Goal: Task Accomplishment & Management: Use online tool/utility

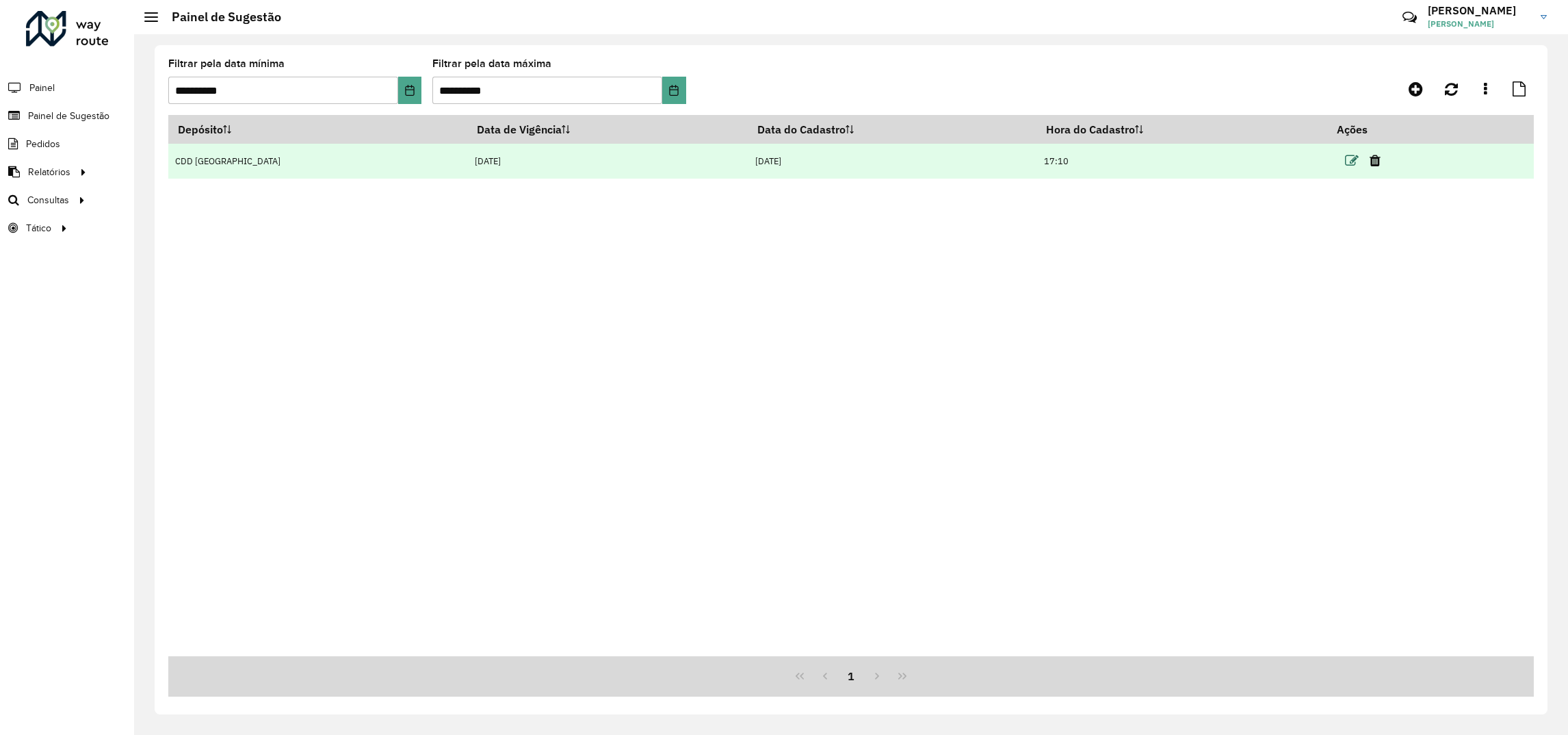
click at [1344, 159] on icon at bounding box center [1351, 160] width 13 height 13
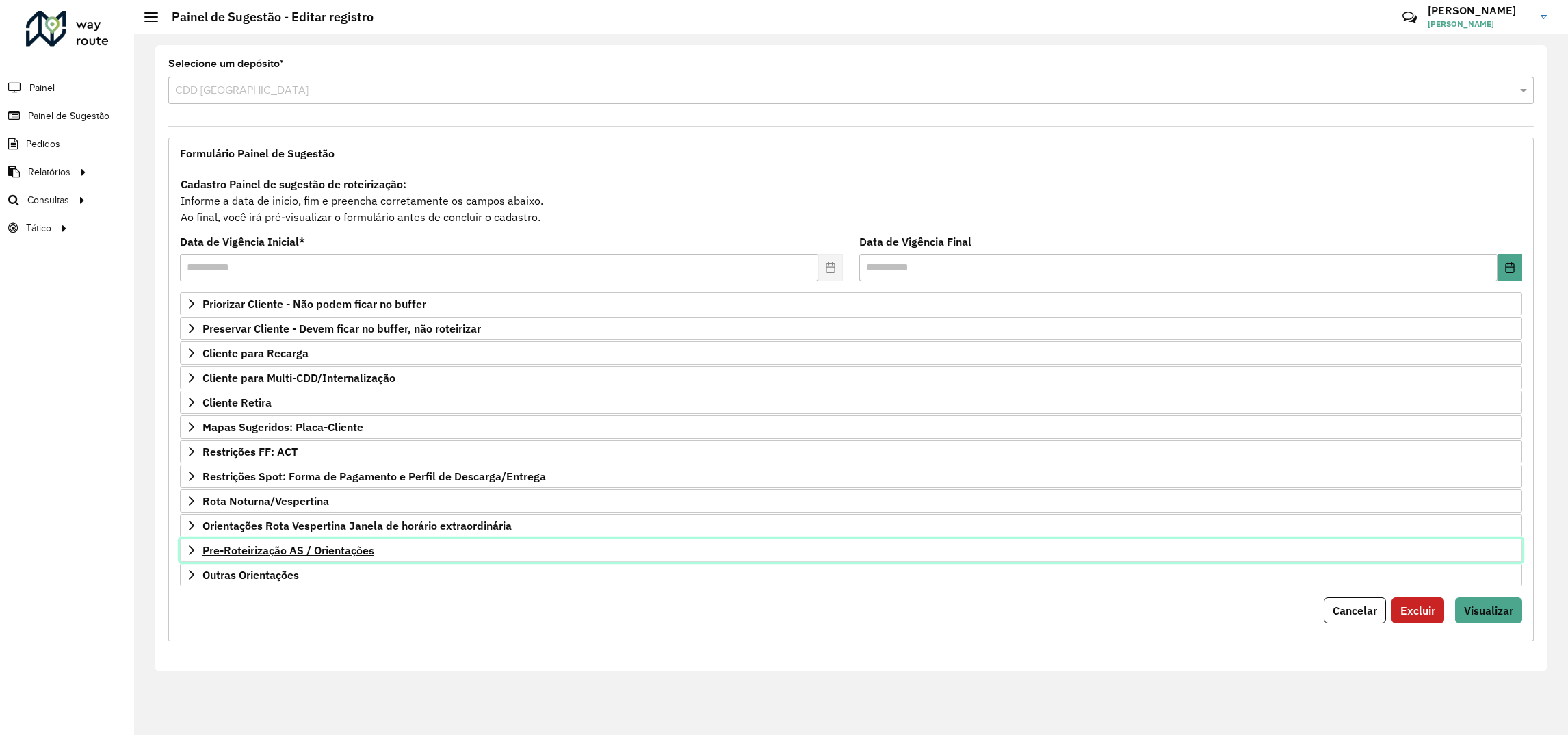
click at [281, 555] on span "Pre-Roteirização AS / Orientações" at bounding box center [288, 550] width 172 height 11
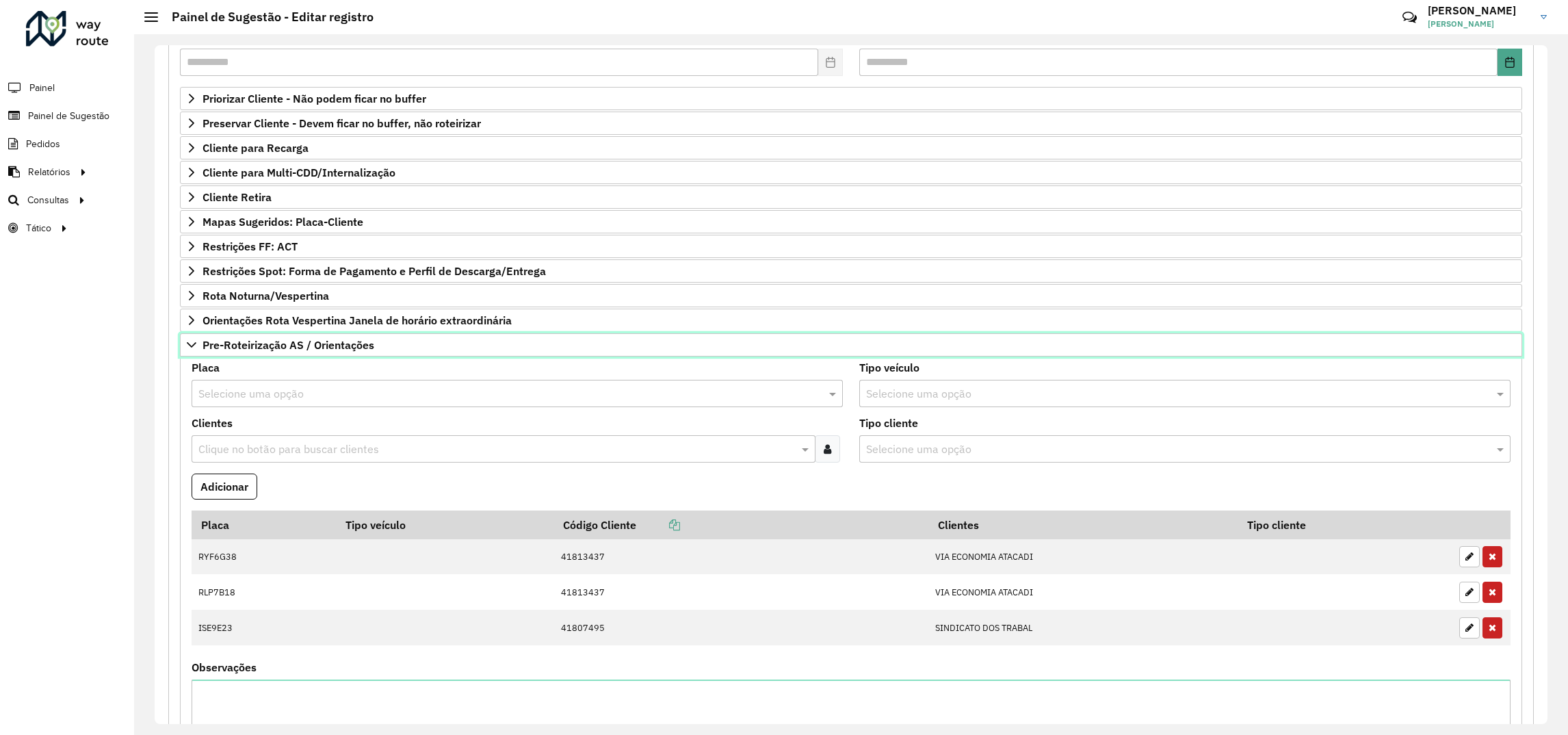
scroll to position [307, 0]
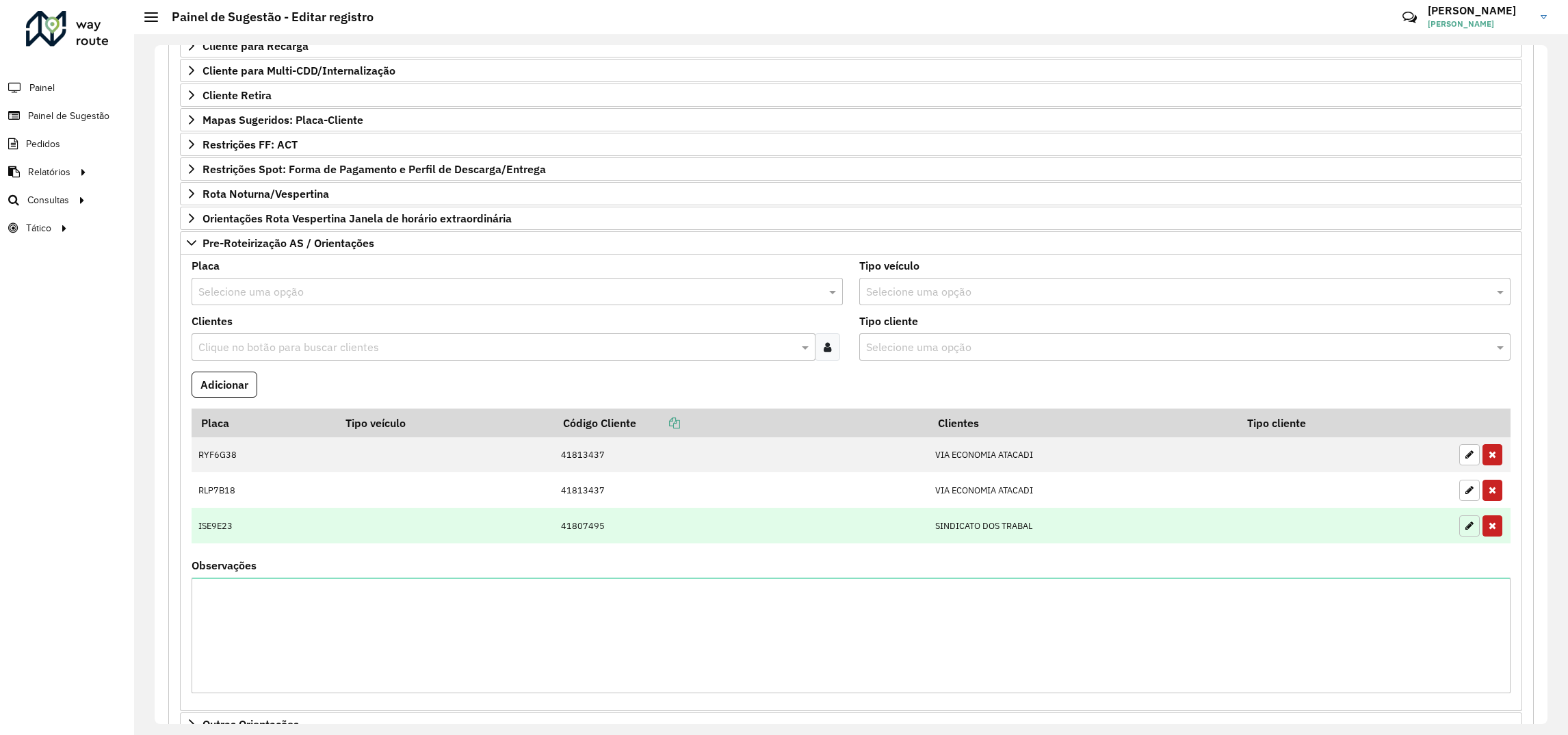
click at [1465, 530] on icon "button" at bounding box center [1468, 525] width 8 height 10
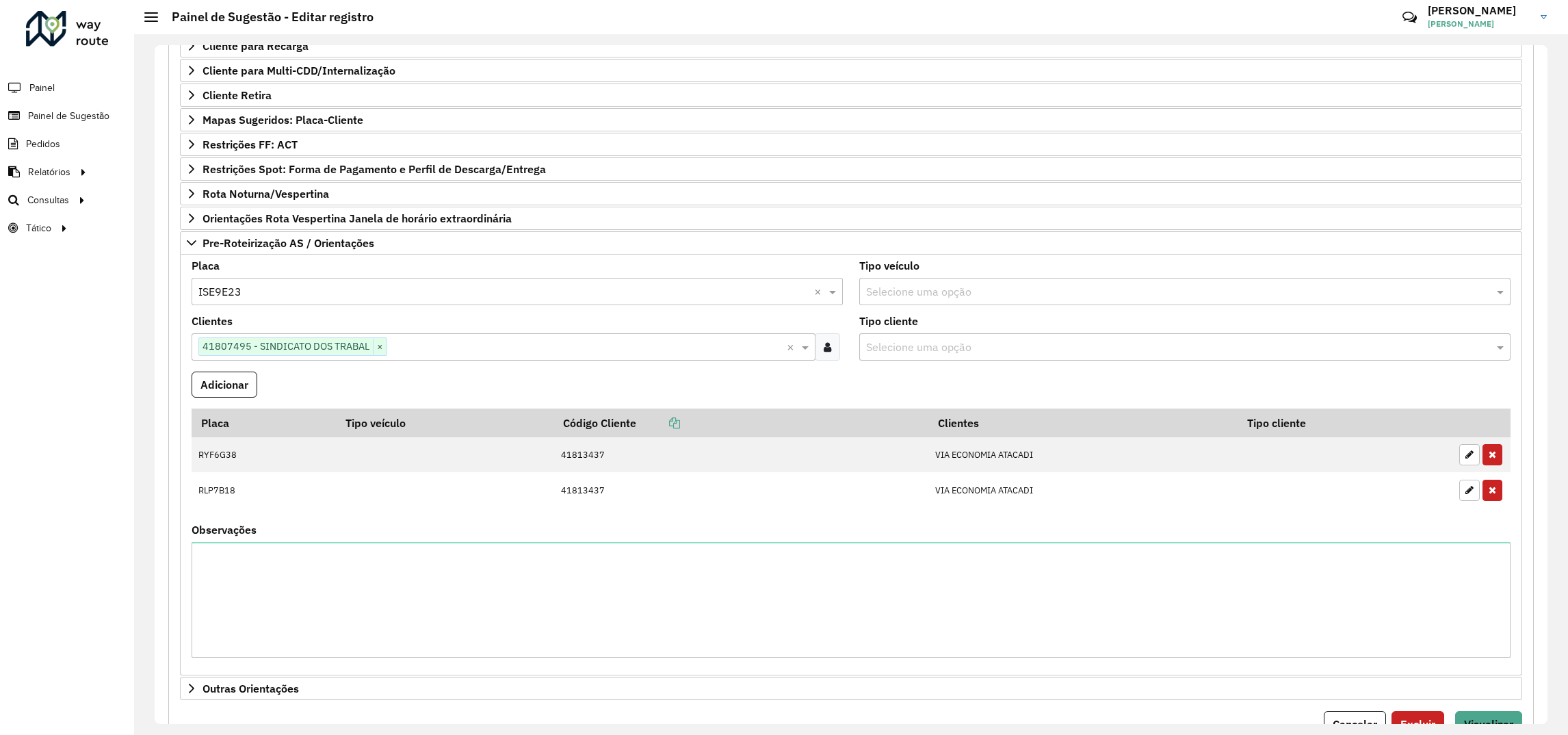
scroll to position [375, 0]
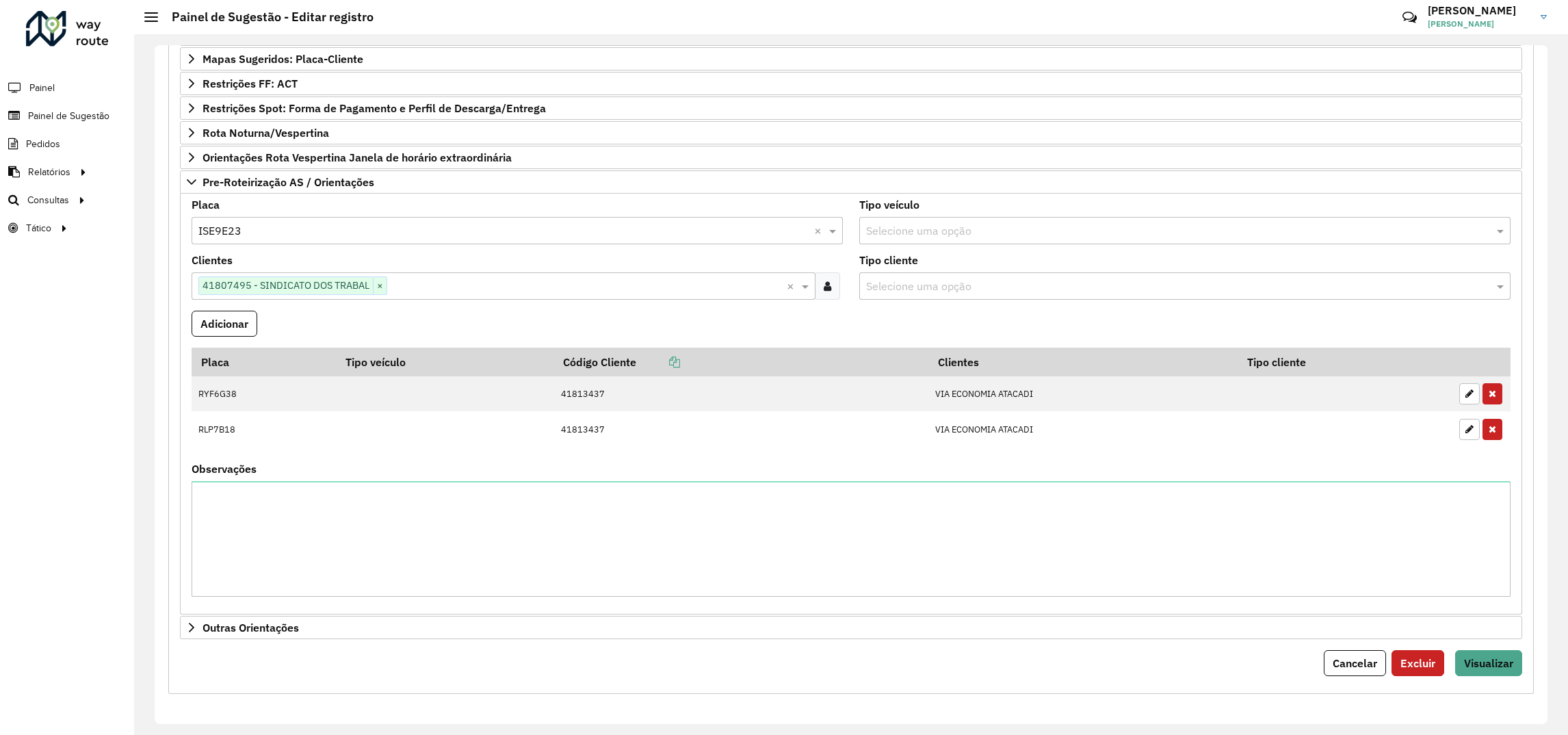
click at [231, 232] on input "text" at bounding box center [503, 231] width 610 height 16
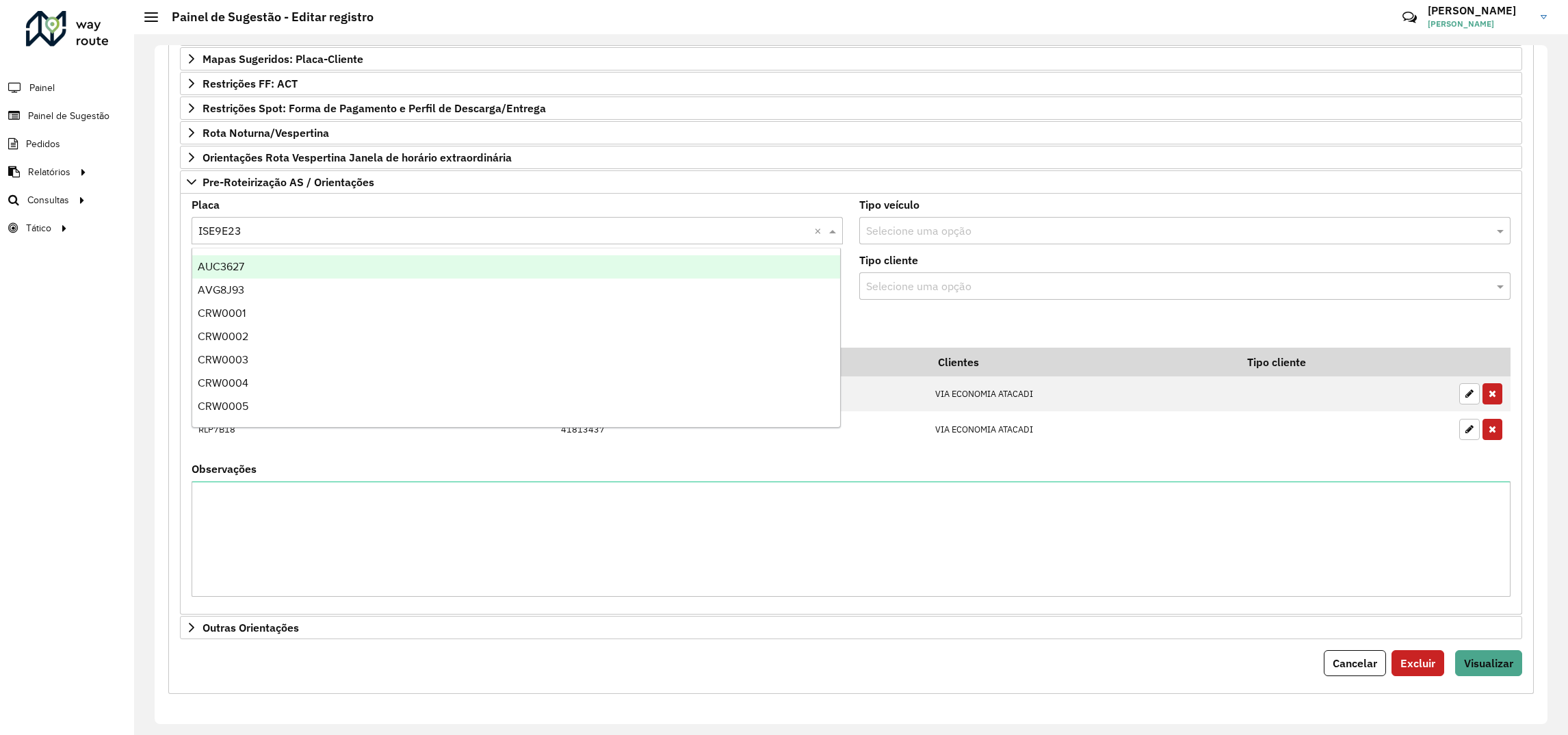
click at [231, 232] on input "text" at bounding box center [503, 231] width 610 height 16
type input "**"
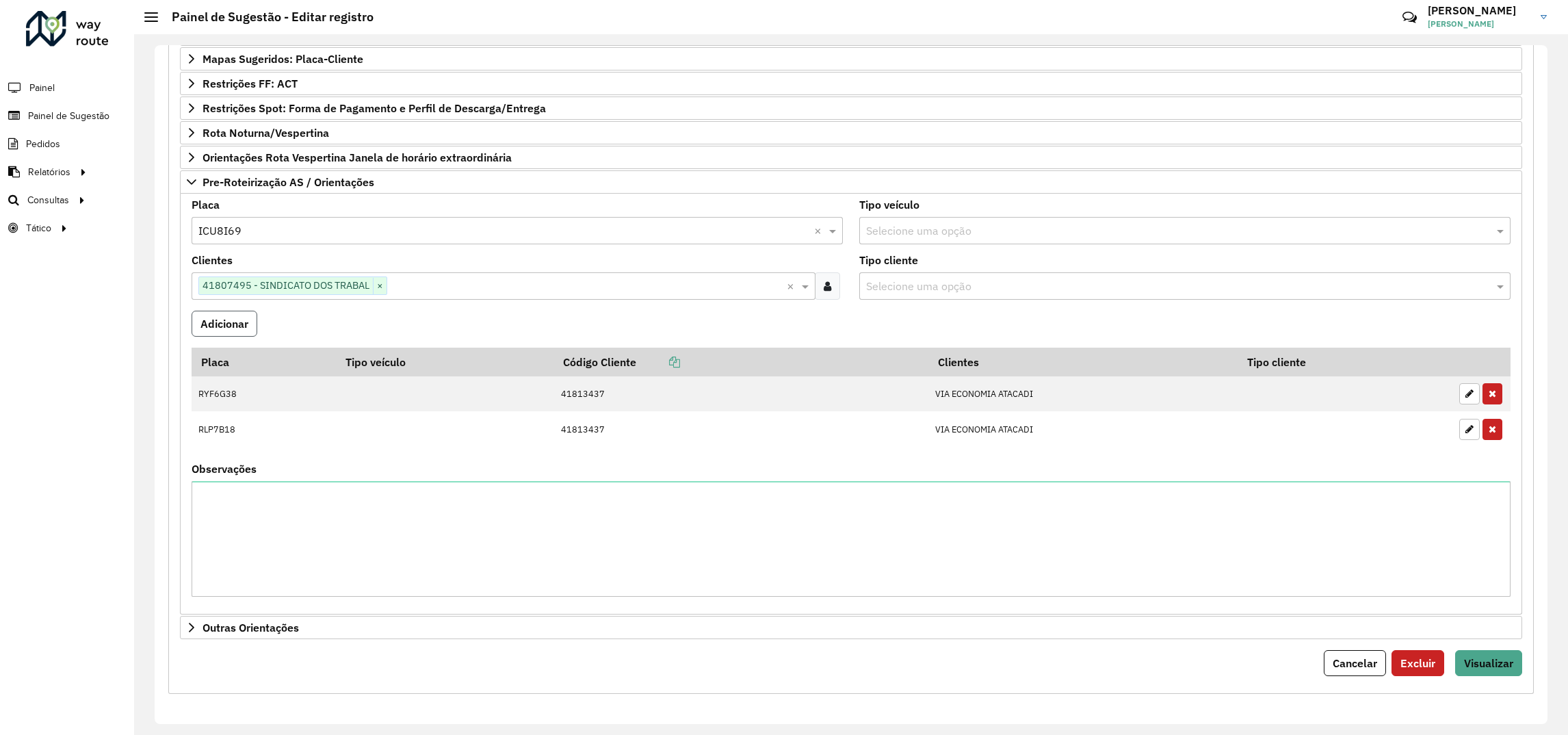
click at [205, 314] on button "Adicionar" at bounding box center [225, 323] width 66 height 26
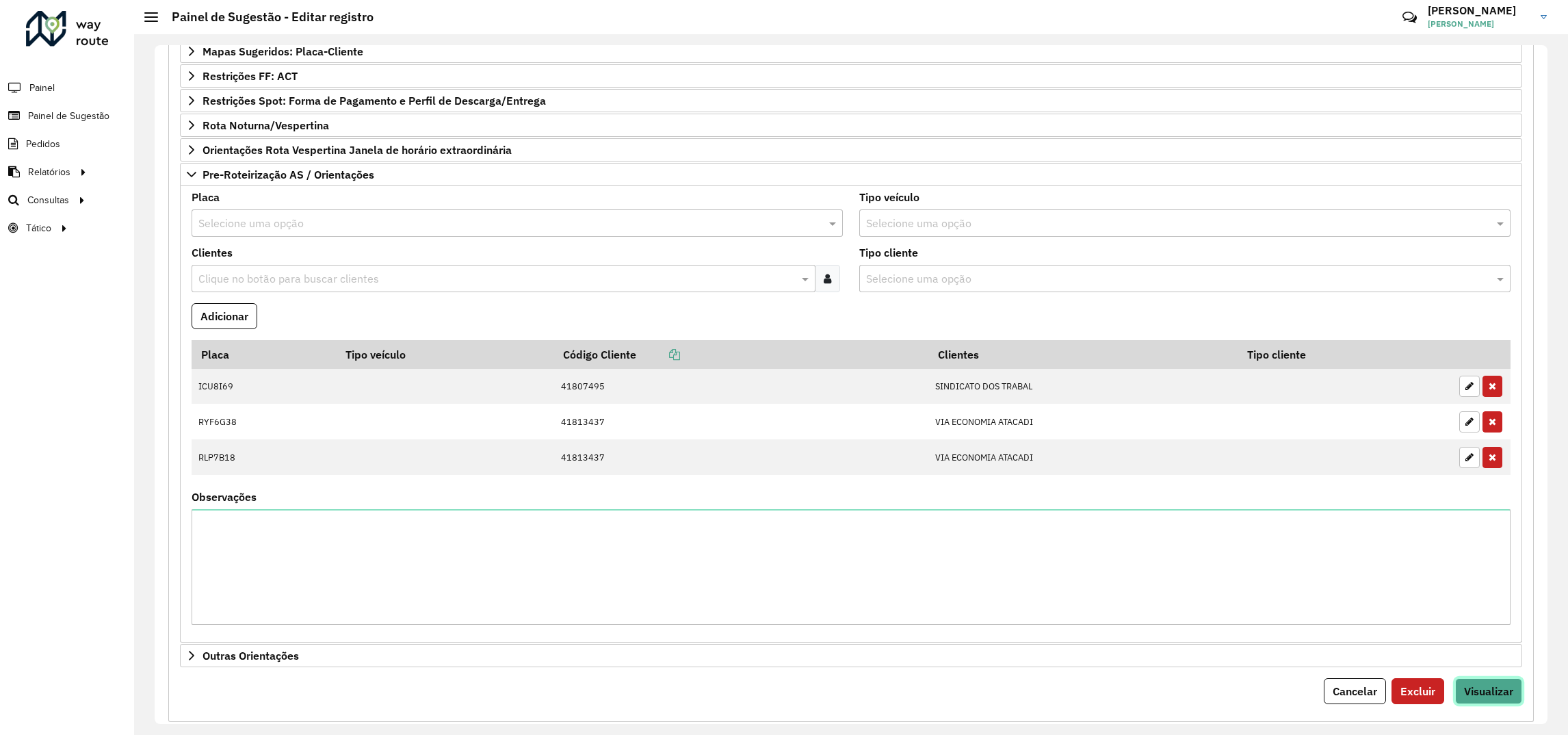
click at [1471, 698] on span "Visualizar" at bounding box center [1488, 690] width 49 height 13
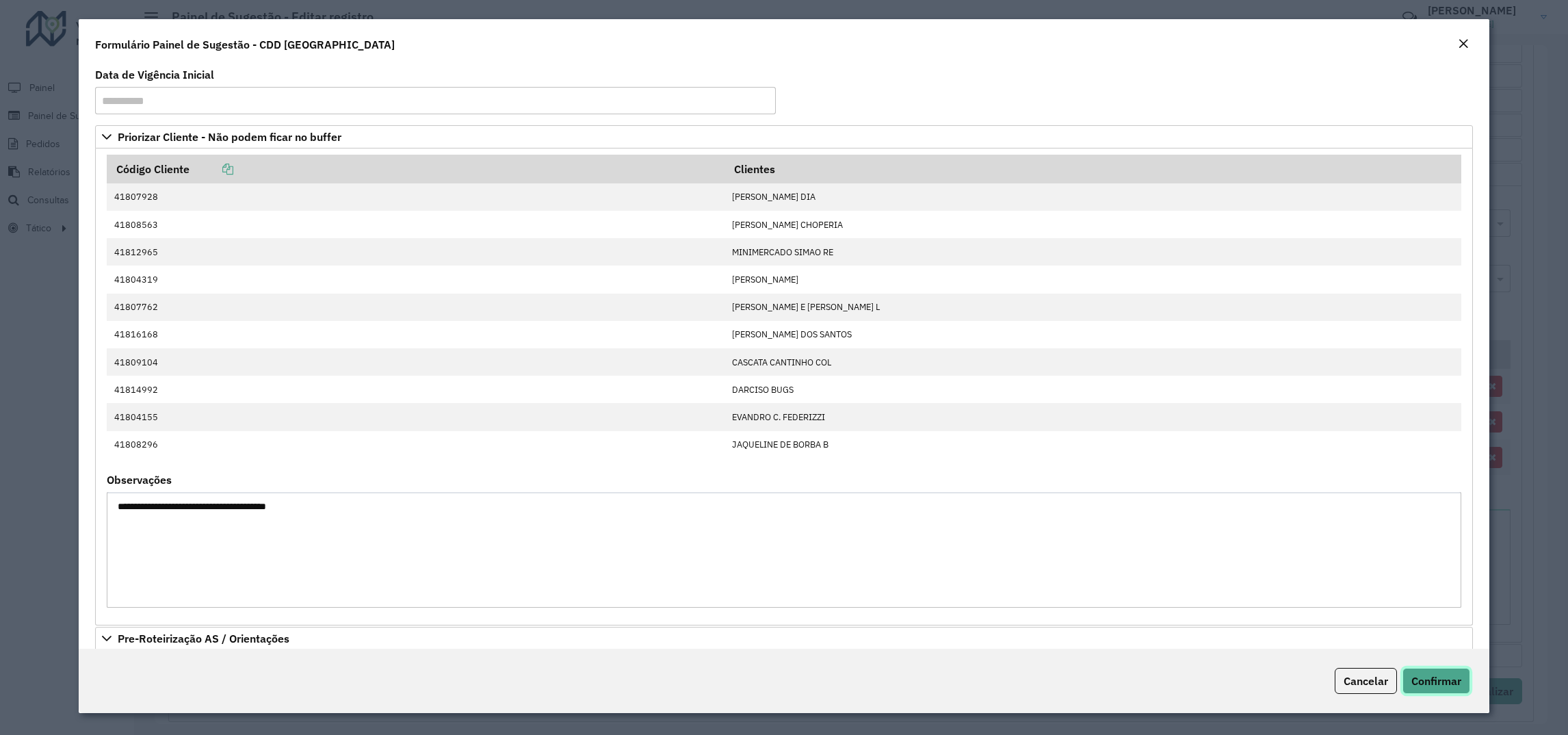
click at [1451, 682] on span "Confirmar" at bounding box center [1436, 680] width 50 height 13
